Goal: Check status: Check status

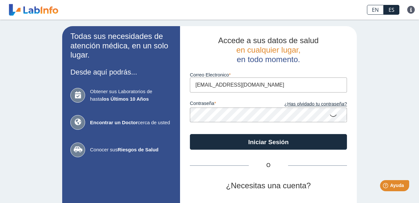
type input "[EMAIL_ADDRESS][DOMAIN_NAME]"
click at [268, 141] on button "Iniciar Sesión" at bounding box center [268, 142] width 157 height 16
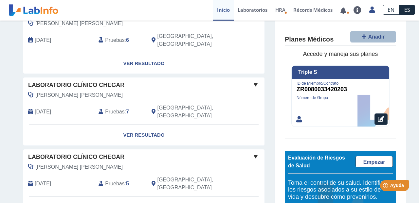
scroll to position [66, 0]
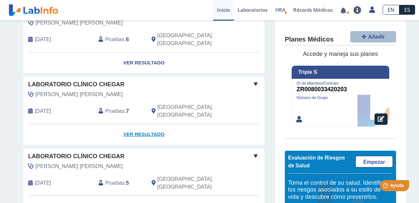
click at [146, 124] on link "Ver Resultado" at bounding box center [143, 134] width 241 height 21
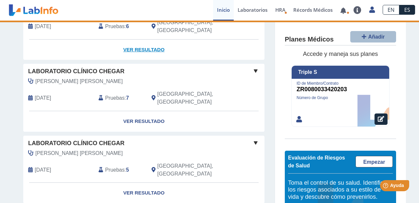
scroll to position [84, 0]
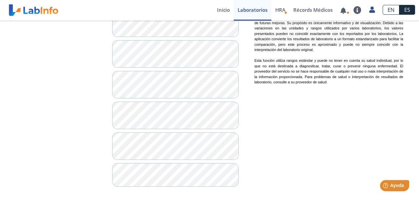
scroll to position [547, 0]
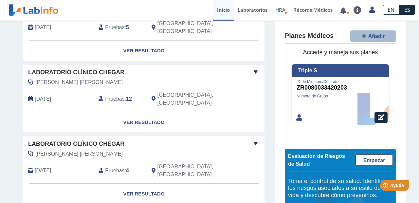
scroll to position [220, 0]
click at [139, 113] on link "Ver Resultado" at bounding box center [143, 123] width 241 height 21
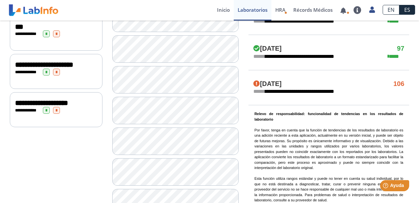
scroll to position [431, 0]
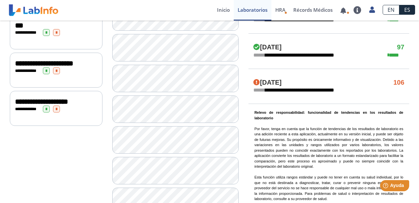
click at [68, 105] on span "**********" at bounding box center [41, 101] width 53 height 7
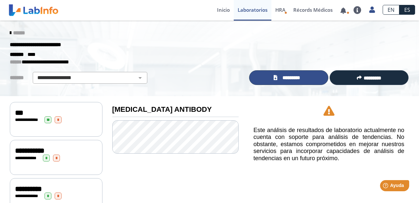
click at [293, 77] on span "*********" at bounding box center [291, 77] width 24 height 7
